Goal: Information Seeking & Learning: Learn about a topic

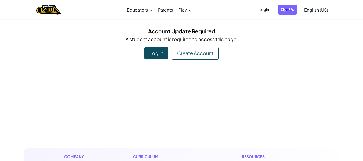
click at [163, 54] on div "Log In" at bounding box center [156, 53] width 24 height 12
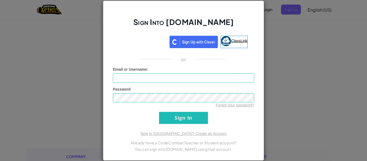
click at [234, 37] on link "ClassLink" at bounding box center [233, 42] width 27 height 12
click at [235, 37] on link "ClassLink" at bounding box center [234, 42] width 27 height 12
click at [238, 40] on span "ClassLink" at bounding box center [240, 40] width 16 height 4
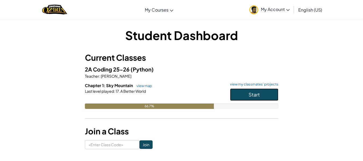
click at [250, 94] on span "Start" at bounding box center [253, 94] width 11 height 6
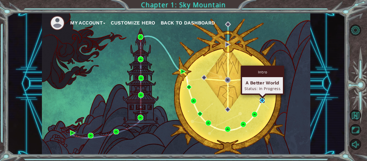
click at [261, 101] on img at bounding box center [262, 100] width 6 height 6
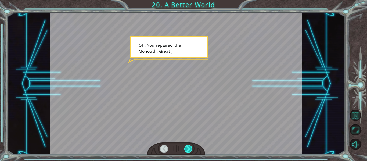
click at [190, 147] on div at bounding box center [188, 149] width 8 height 8
click at [188, 147] on div at bounding box center [188, 149] width 8 height 8
click at [191, 147] on div at bounding box center [188, 149] width 8 height 8
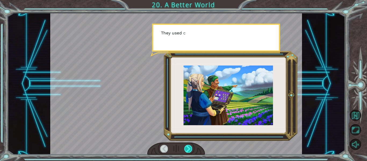
click at [191, 147] on div at bounding box center [188, 149] width 8 height 8
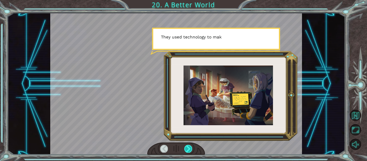
click at [185, 149] on div at bounding box center [188, 149] width 8 height 8
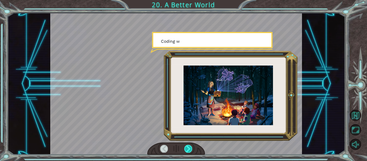
click at [188, 149] on div at bounding box center [188, 149] width 8 height 8
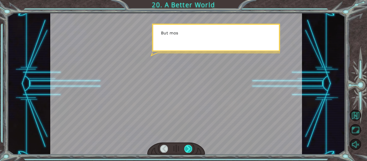
click at [189, 148] on div at bounding box center [188, 149] width 8 height 8
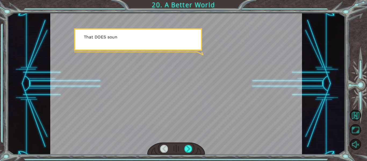
click at [194, 144] on div at bounding box center [176, 148] width 58 height 13
click at [188, 146] on div at bounding box center [188, 149] width 8 height 8
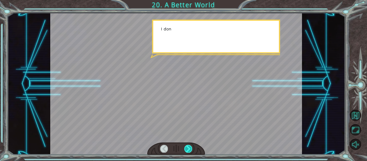
click at [188, 146] on div at bounding box center [188, 149] width 8 height 8
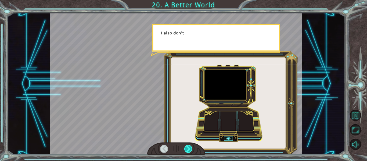
click at [188, 146] on div at bounding box center [188, 149] width 8 height 8
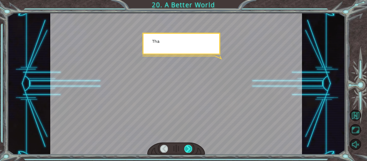
click at [188, 146] on div at bounding box center [188, 149] width 8 height 8
click at [188, 0] on div "O h ! Y o u r e p a i r e d t h e M o n o l i t h ! G r e a t j o b ! A n d i t…" at bounding box center [183, 0] width 367 height 0
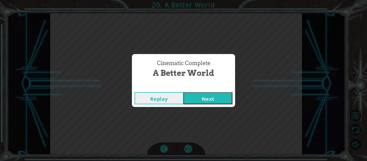
click at [188, 146] on div "Cinematic Complete A Better World Replay Next" at bounding box center [183, 80] width 367 height 161
click at [206, 94] on button "Next" at bounding box center [207, 98] width 49 height 12
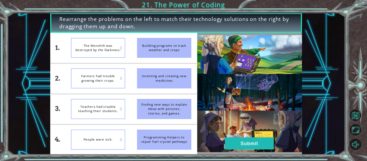
click at [167, 41] on div "Building programs to track weather and crops" at bounding box center [164, 48] width 54 height 20
click at [98, 51] on div "The Monolith was destroyed by the Darkness." at bounding box center [98, 48] width 54 height 20
click at [246, 139] on button "Submit" at bounding box center [249, 143] width 49 height 12
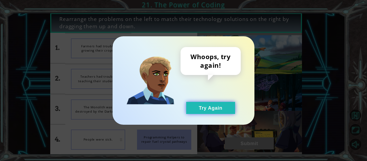
click at [210, 109] on button "Try Again" at bounding box center [210, 108] width 49 height 12
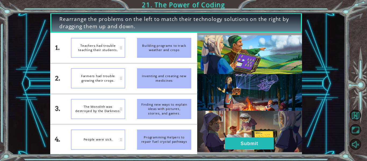
click at [108, 80] on div "Farmers had trouble growing their crops." at bounding box center [98, 78] width 54 height 20
click at [245, 138] on button "Submit" at bounding box center [249, 143] width 49 height 12
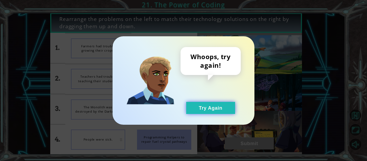
click at [227, 114] on button "Try Again" at bounding box center [210, 108] width 49 height 12
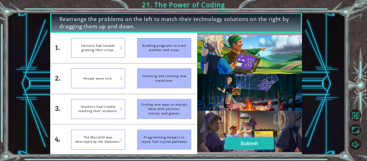
click at [246, 139] on button "Submit" at bounding box center [249, 143] width 49 height 12
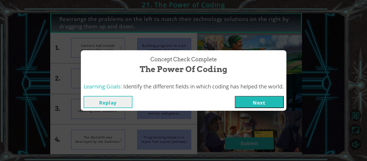
click at [268, 100] on button "Next" at bounding box center [259, 102] width 49 height 12
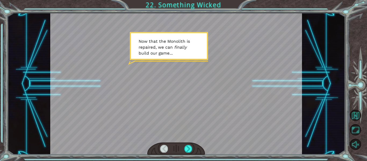
click at [271, 103] on div at bounding box center [176, 83] width 252 height 141
click at [189, 147] on div at bounding box center [188, 149] width 8 height 8
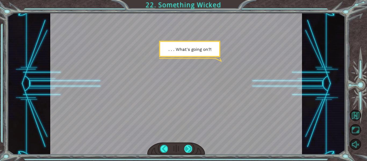
click at [187, 148] on div at bounding box center [188, 149] width 8 height 8
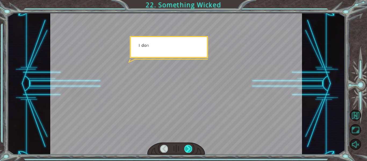
click at [187, 148] on div at bounding box center [188, 149] width 8 height 8
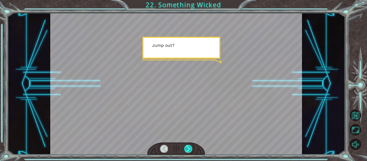
click at [187, 148] on div at bounding box center [188, 149] width 8 height 8
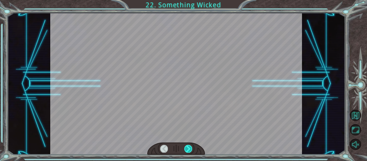
click at [187, 148] on div at bounding box center [188, 149] width 8 height 8
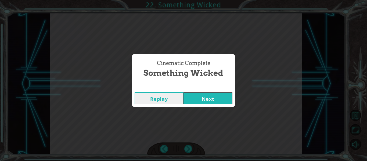
click at [222, 100] on button "Next" at bounding box center [207, 98] width 49 height 12
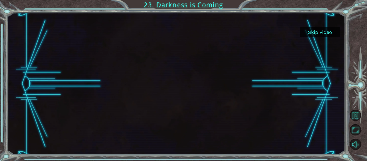
click at [158, 62] on div at bounding box center [175, 83] width 251 height 141
click at [308, 33] on button "Skip video" at bounding box center [320, 32] width 40 height 10
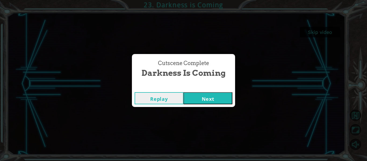
click at [199, 103] on button "Next" at bounding box center [207, 98] width 49 height 12
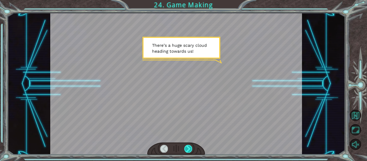
click at [187, 148] on div at bounding box center [188, 149] width 8 height 8
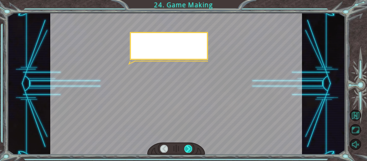
click at [187, 148] on div at bounding box center [188, 149] width 8 height 8
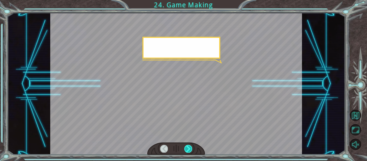
click at [187, 148] on div at bounding box center [188, 149] width 8 height 8
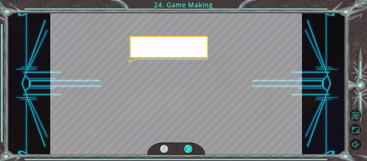
click at [187, 148] on div at bounding box center [188, 149] width 8 height 8
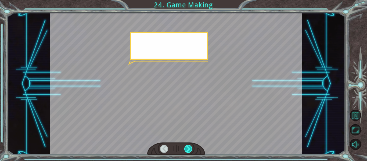
click at [187, 148] on div at bounding box center [188, 149] width 8 height 8
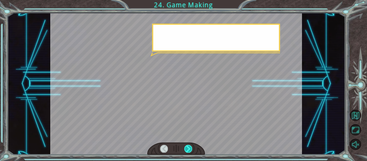
click at [187, 148] on div at bounding box center [188, 149] width 8 height 8
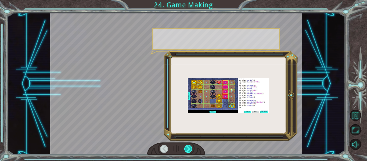
click at [187, 148] on div at bounding box center [188, 149] width 8 height 8
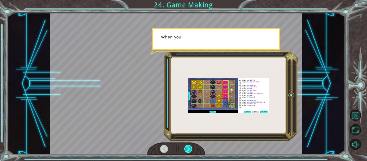
click at [187, 148] on div at bounding box center [188, 149] width 8 height 8
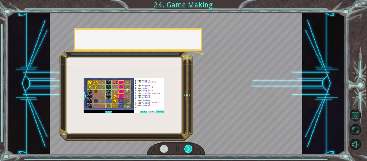
click at [187, 148] on div at bounding box center [188, 149] width 8 height 8
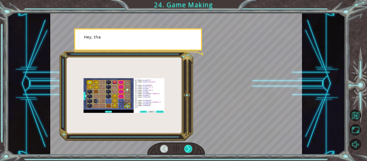
click at [187, 148] on div at bounding box center [188, 149] width 8 height 8
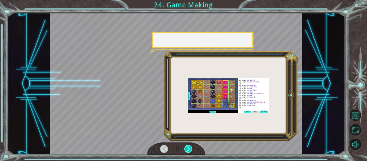
click at [187, 148] on div at bounding box center [188, 149] width 8 height 8
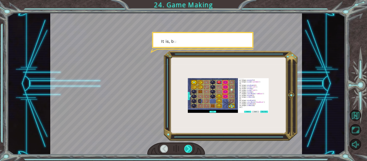
click at [187, 148] on div at bounding box center [188, 149] width 8 height 8
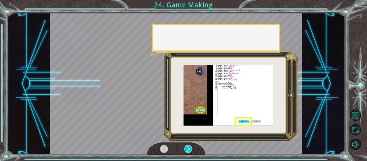
click at [187, 148] on div at bounding box center [188, 149] width 8 height 8
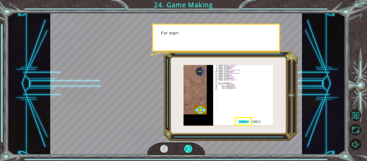
click at [187, 148] on div at bounding box center [188, 149] width 8 height 8
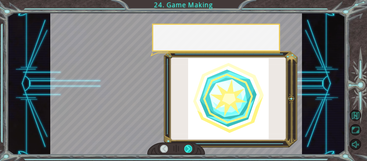
click at [187, 148] on div at bounding box center [188, 149] width 8 height 8
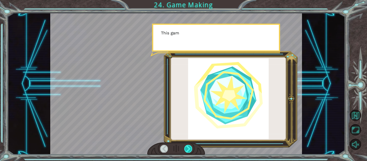
click at [187, 148] on div at bounding box center [188, 149] width 8 height 8
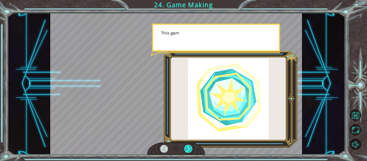
click at [187, 148] on div at bounding box center [188, 149] width 8 height 8
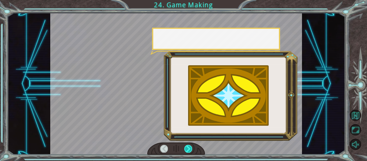
click at [187, 148] on div at bounding box center [188, 149] width 8 height 8
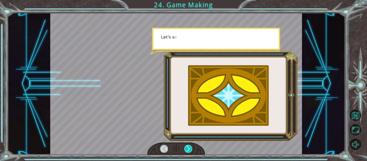
click at [187, 148] on div at bounding box center [188, 149] width 8 height 8
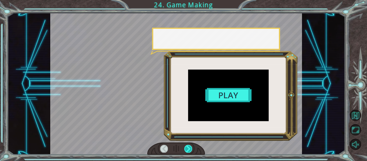
click at [187, 148] on div at bounding box center [188, 149] width 8 height 8
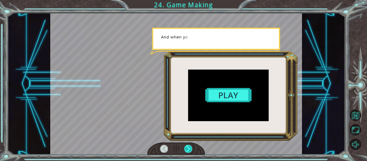
click at [187, 148] on div at bounding box center [188, 149] width 8 height 8
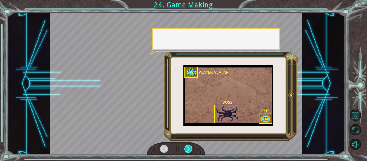
click at [187, 148] on div at bounding box center [188, 149] width 8 height 8
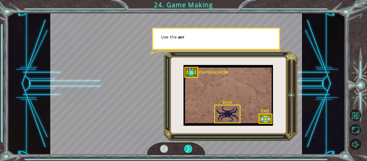
click at [187, 148] on div at bounding box center [188, 149] width 8 height 8
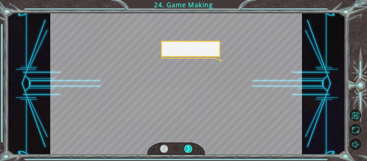
click at [187, 148] on div at bounding box center [188, 149] width 8 height 8
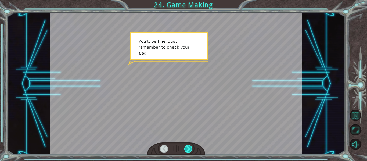
click at [187, 147] on div at bounding box center [188, 149] width 8 height 8
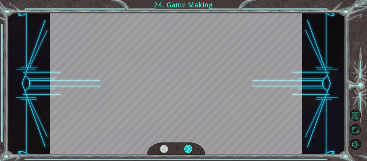
click at [187, 147] on div at bounding box center [188, 149] width 8 height 8
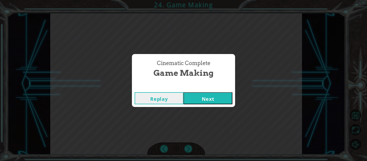
click at [216, 101] on button "Next" at bounding box center [207, 98] width 49 height 12
